Goal: Task Accomplishment & Management: Manage account settings

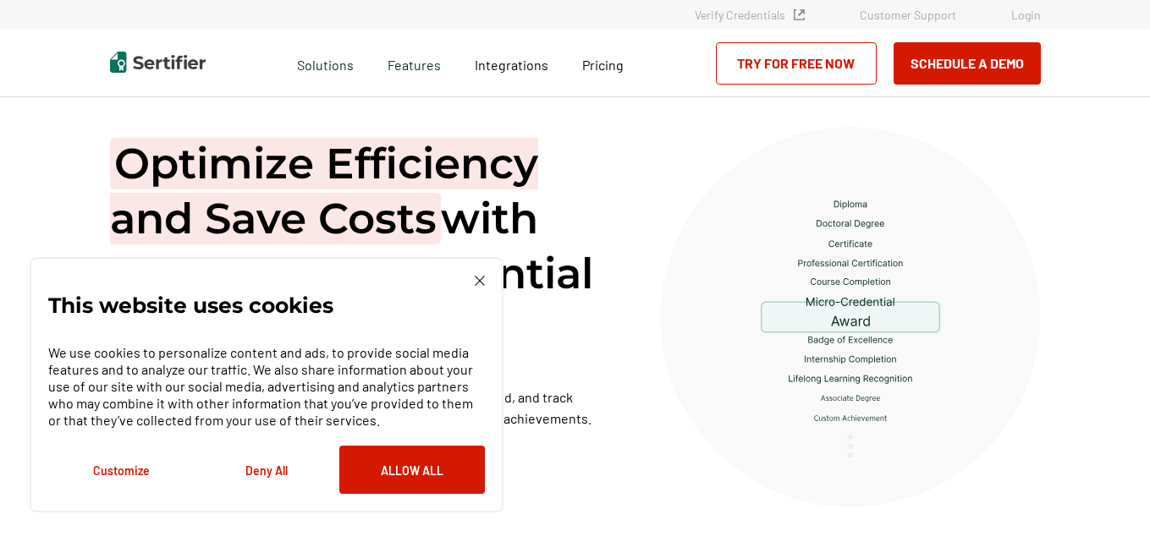
click at [1021, 16] on link "Login" at bounding box center [1026, 15] width 30 height 14
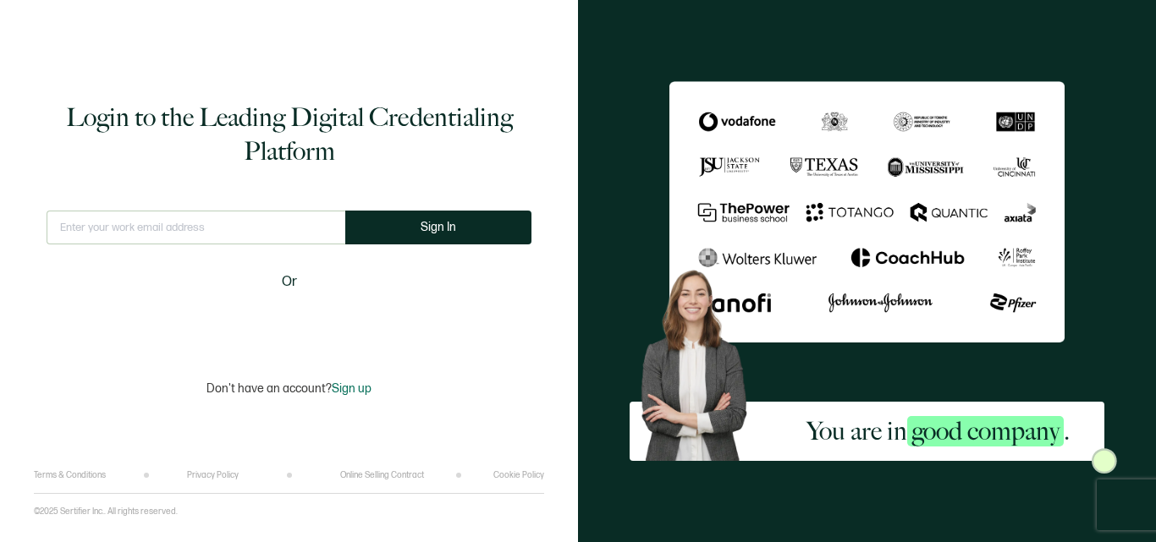
click at [284, 229] on input "text" at bounding box center [196, 228] width 299 height 34
click at [301, 231] on input "text" at bounding box center [196, 228] width 299 height 34
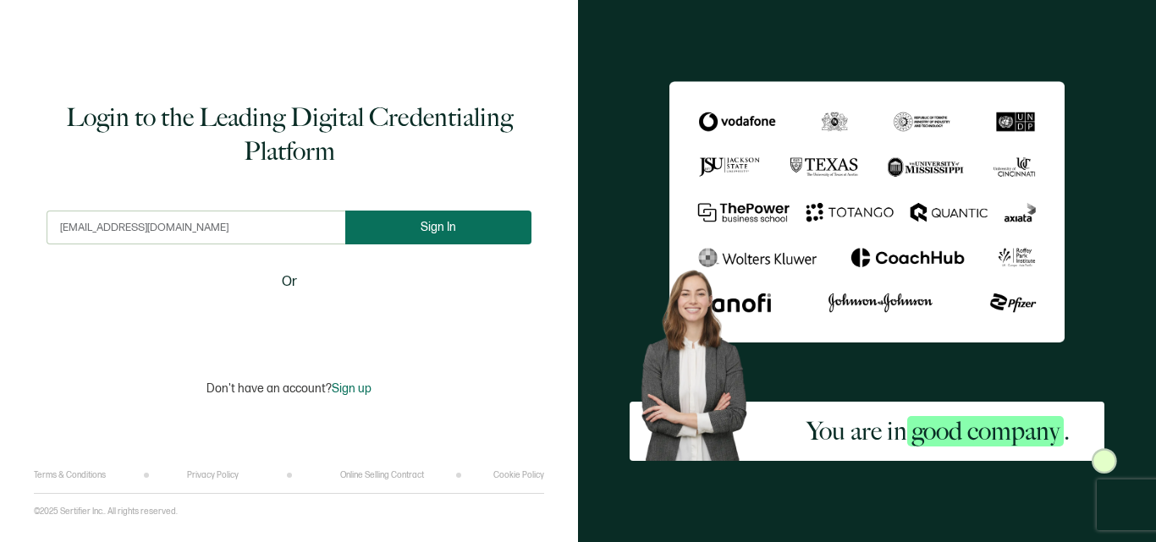
type input "[EMAIL_ADDRESS][DOMAIN_NAME]"
click at [418, 235] on button "Sign In" at bounding box center [438, 228] width 186 height 34
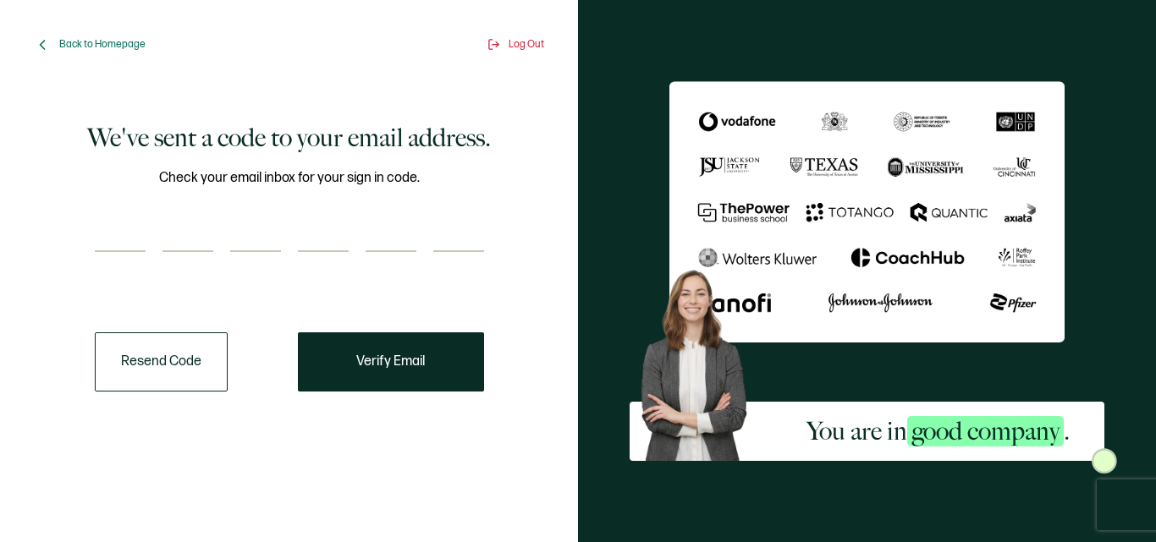
click at [247, 239] on input "number" at bounding box center [255, 235] width 51 height 34
type input "7"
type input "8"
type input "0"
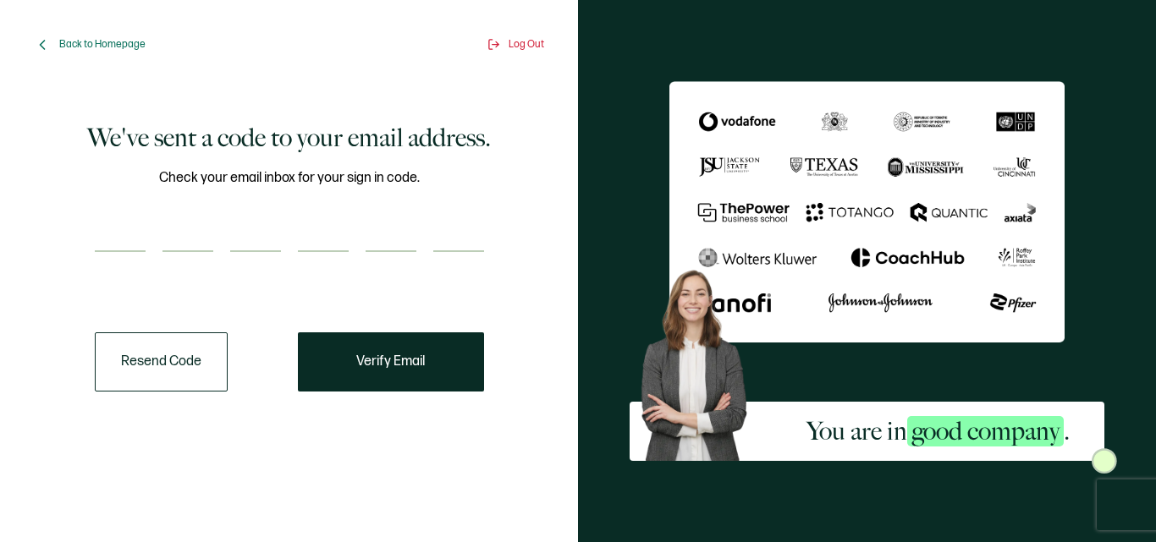
type input "7"
type input "8"
type input "0"
type input "3"
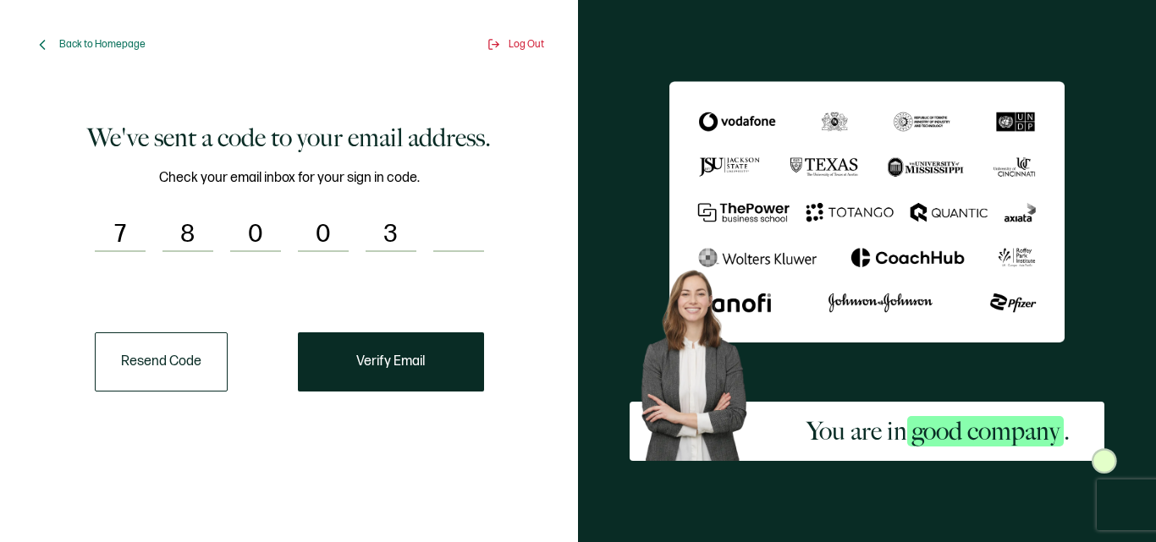
type input "2"
